Goal: Navigation & Orientation: Find specific page/section

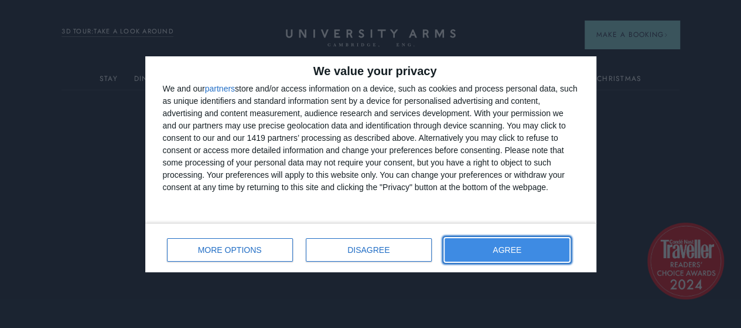
click at [485, 253] on button "AGREE" at bounding box center [507, 249] width 125 height 23
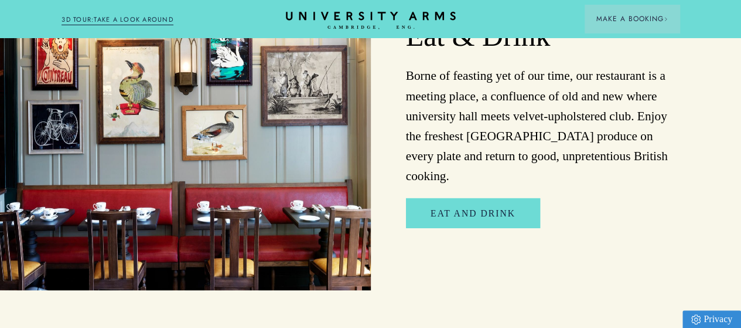
scroll to position [1758, 0]
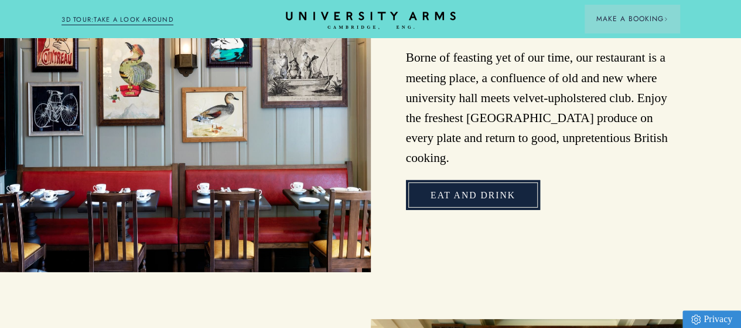
click at [425, 210] on link "Eat and Drink" at bounding box center [473, 195] width 134 height 30
